Goal: Check status: Check status

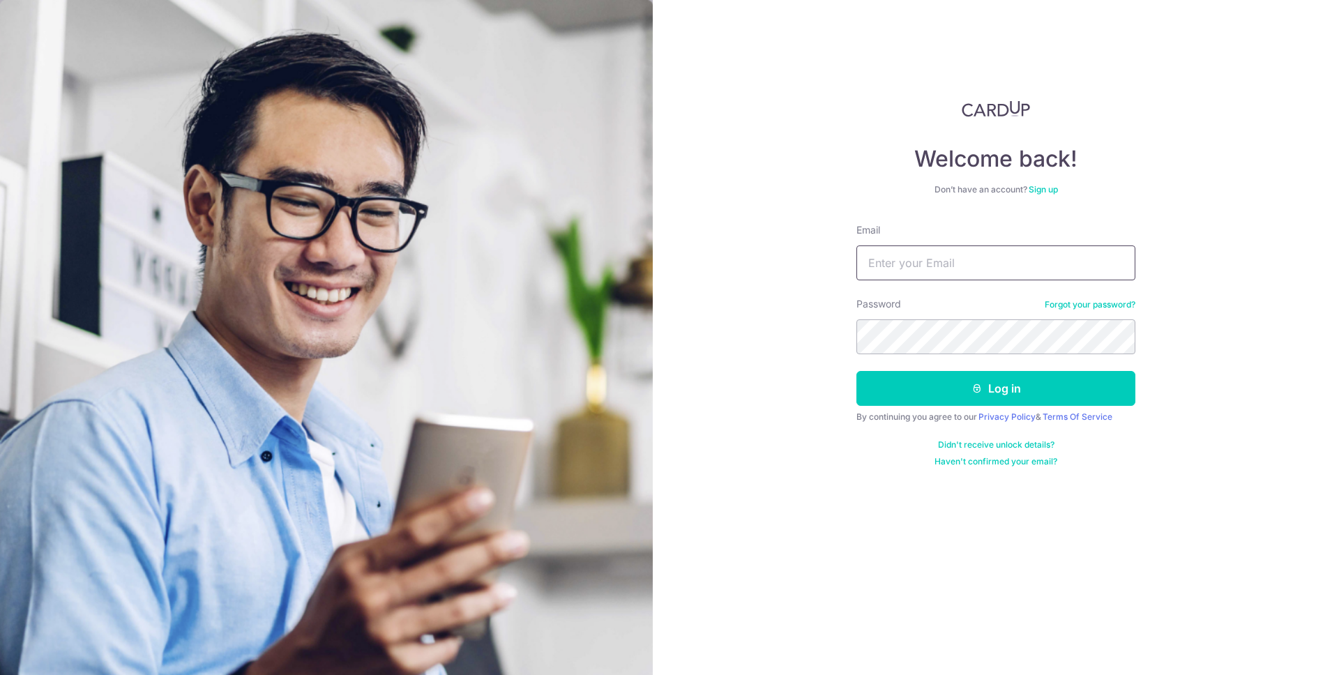
click at [958, 257] on input "Email" at bounding box center [996, 263] width 279 height 35
type input "[EMAIL_ADDRESS][DOMAIN_NAME]"
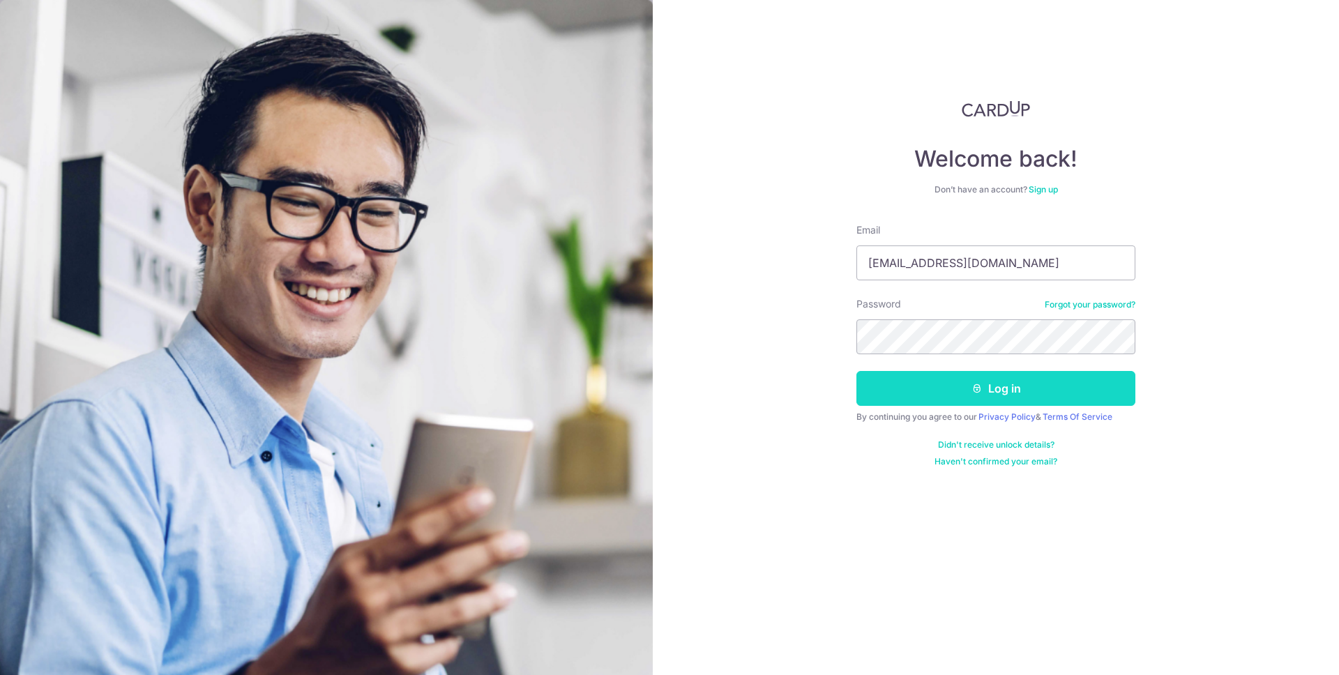
click at [982, 389] on icon "submit" at bounding box center [977, 388] width 11 height 11
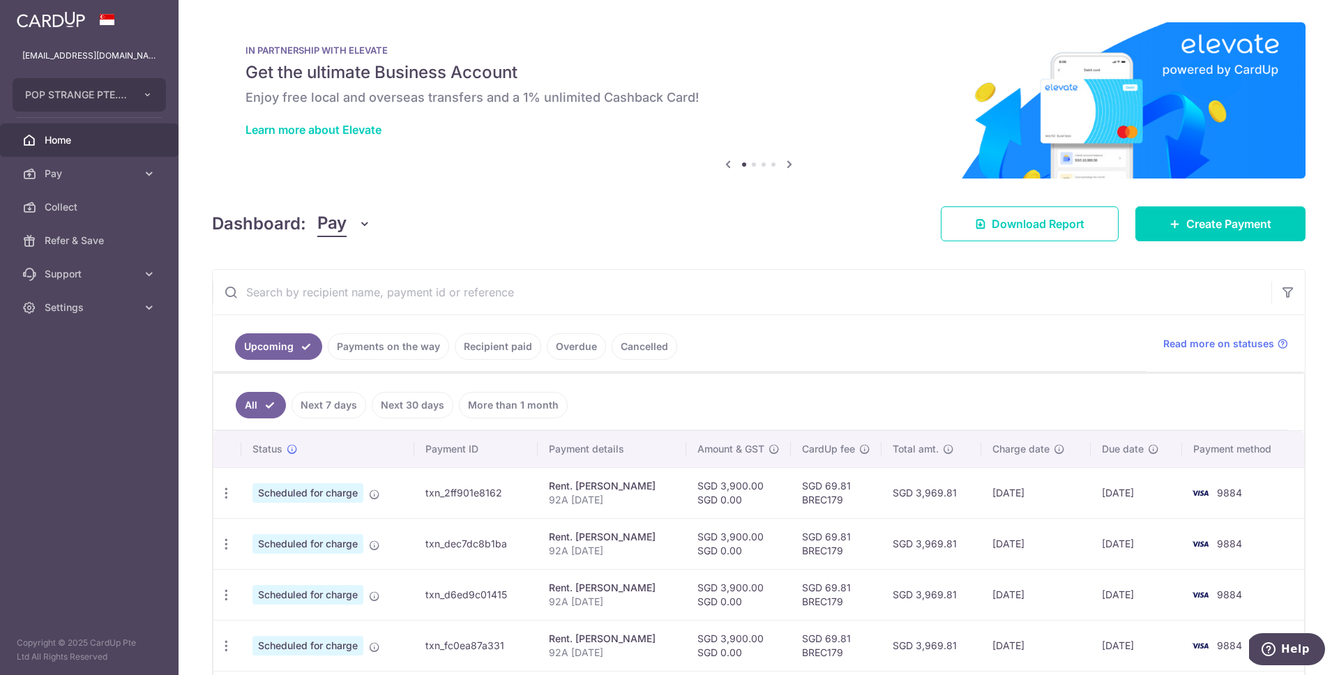
click at [982, 389] on ul "All Next 7 days Next 30 days More than 1 month" at bounding box center [750, 402] width 1074 height 57
click at [504, 347] on link "Recipient paid" at bounding box center [498, 346] width 87 height 27
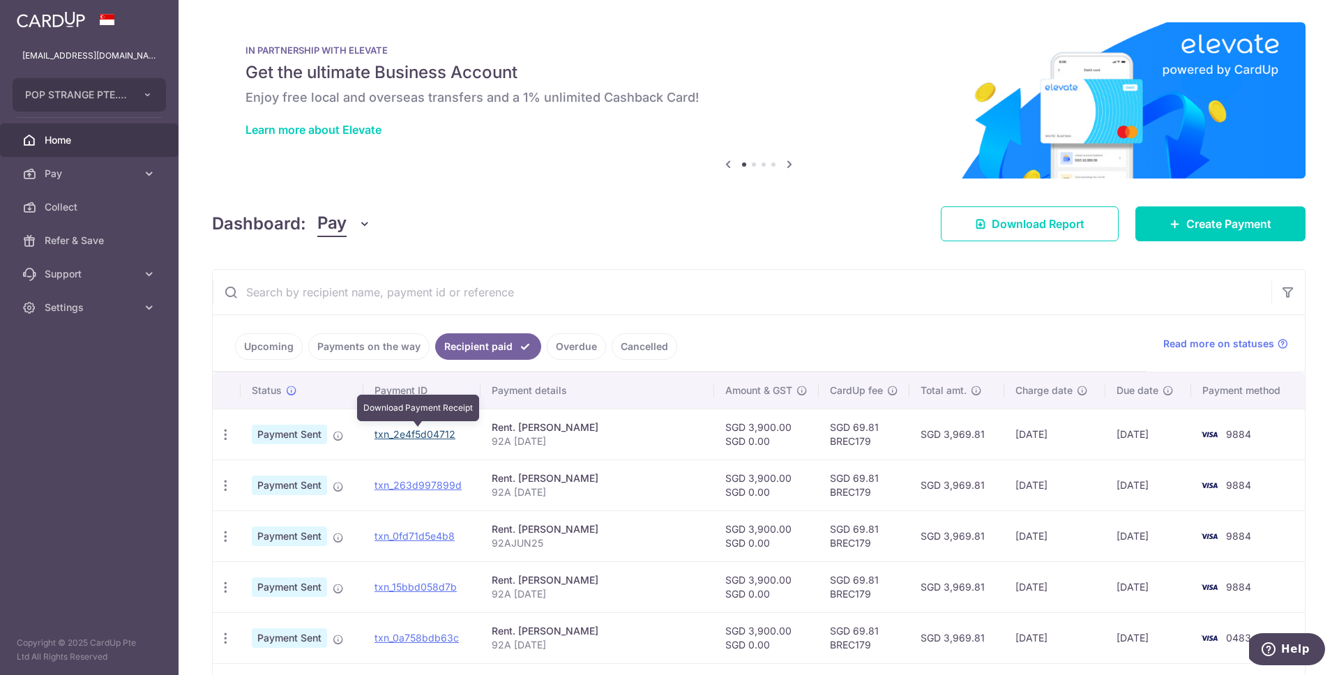
click at [436, 433] on link "txn_2e4f5d04712" at bounding box center [415, 434] width 81 height 12
